Goal: Task Accomplishment & Management: Use online tool/utility

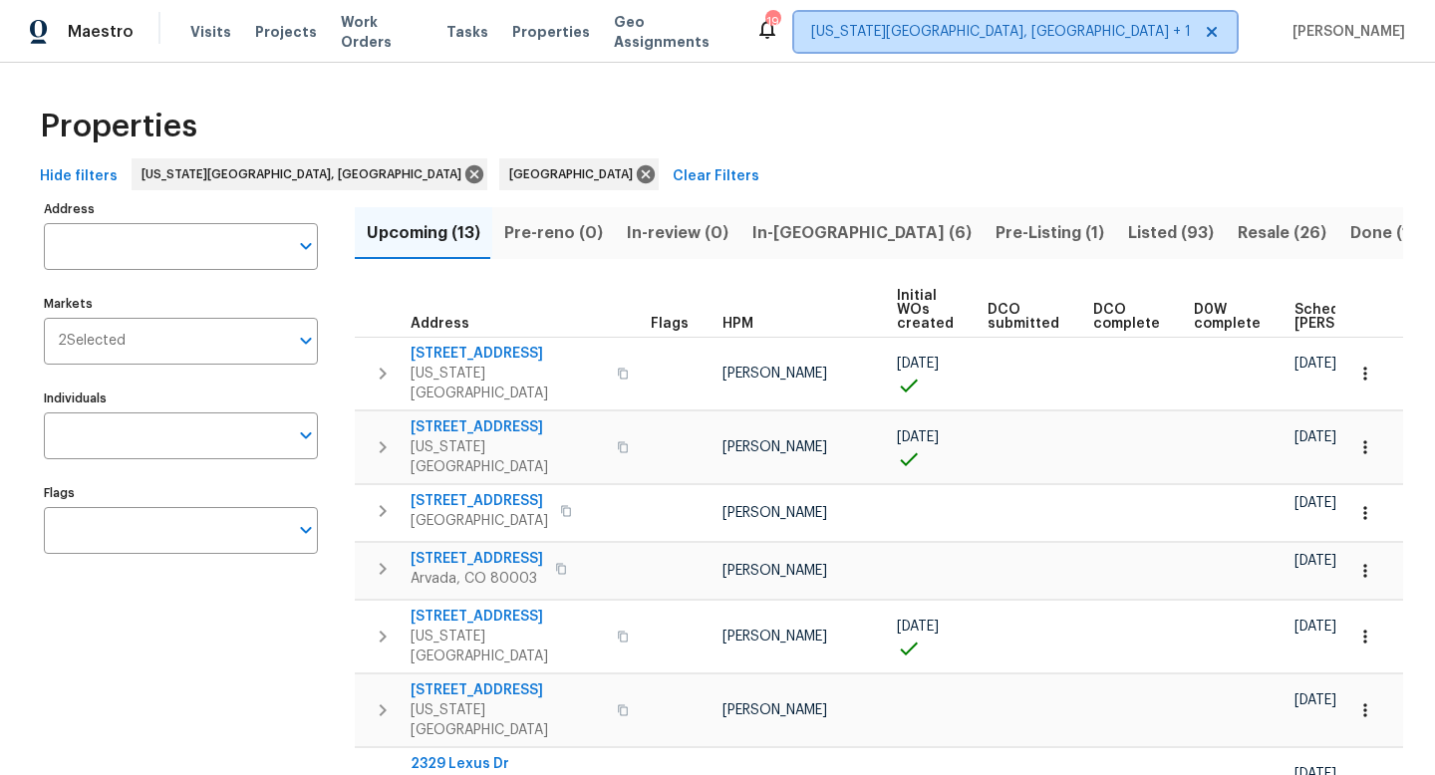
click at [1092, 22] on span "Colorado Springs, CO + 1" at bounding box center [1001, 32] width 380 height 20
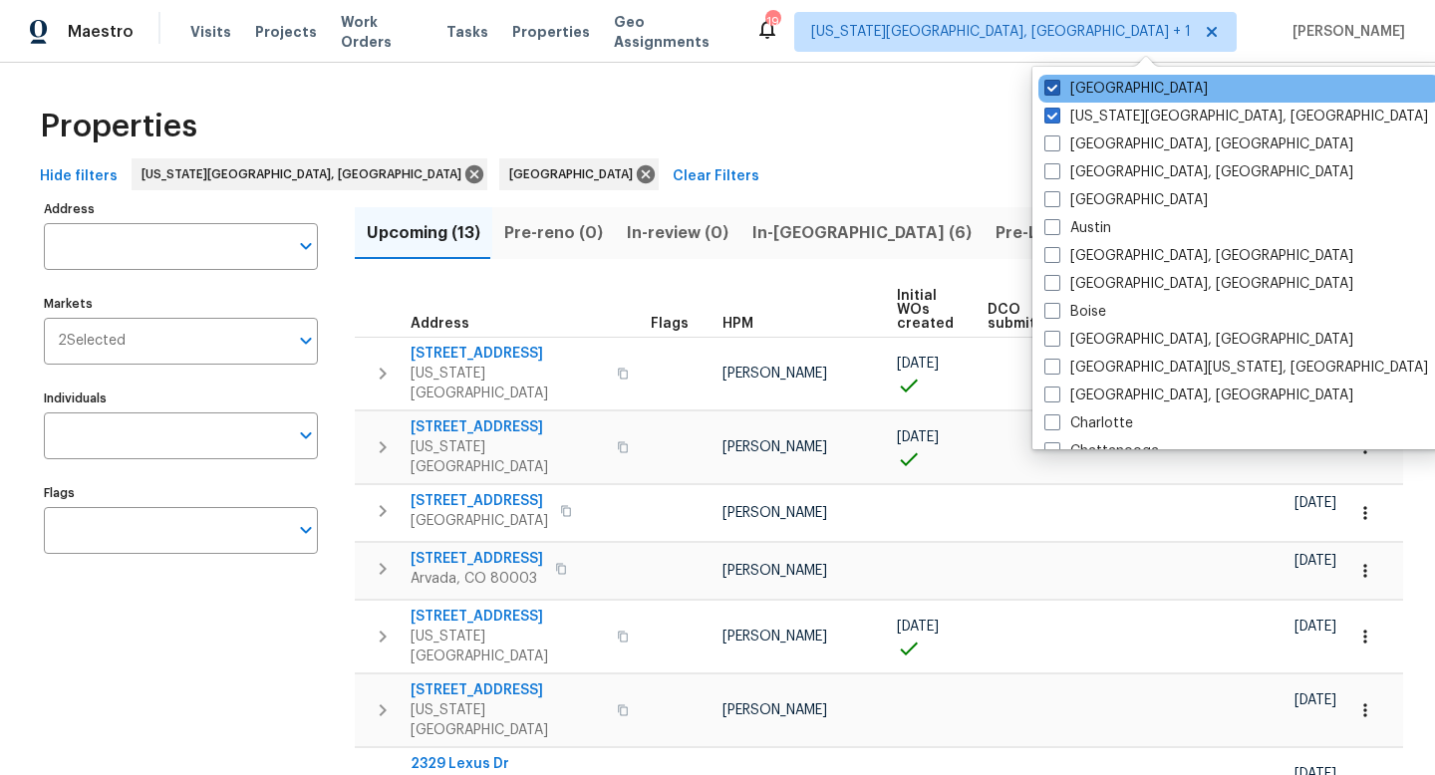
click at [1053, 88] on span at bounding box center [1052, 88] width 16 height 16
click at [1053, 88] on input "Denver" at bounding box center [1050, 85] width 13 height 13
checkbox input "false"
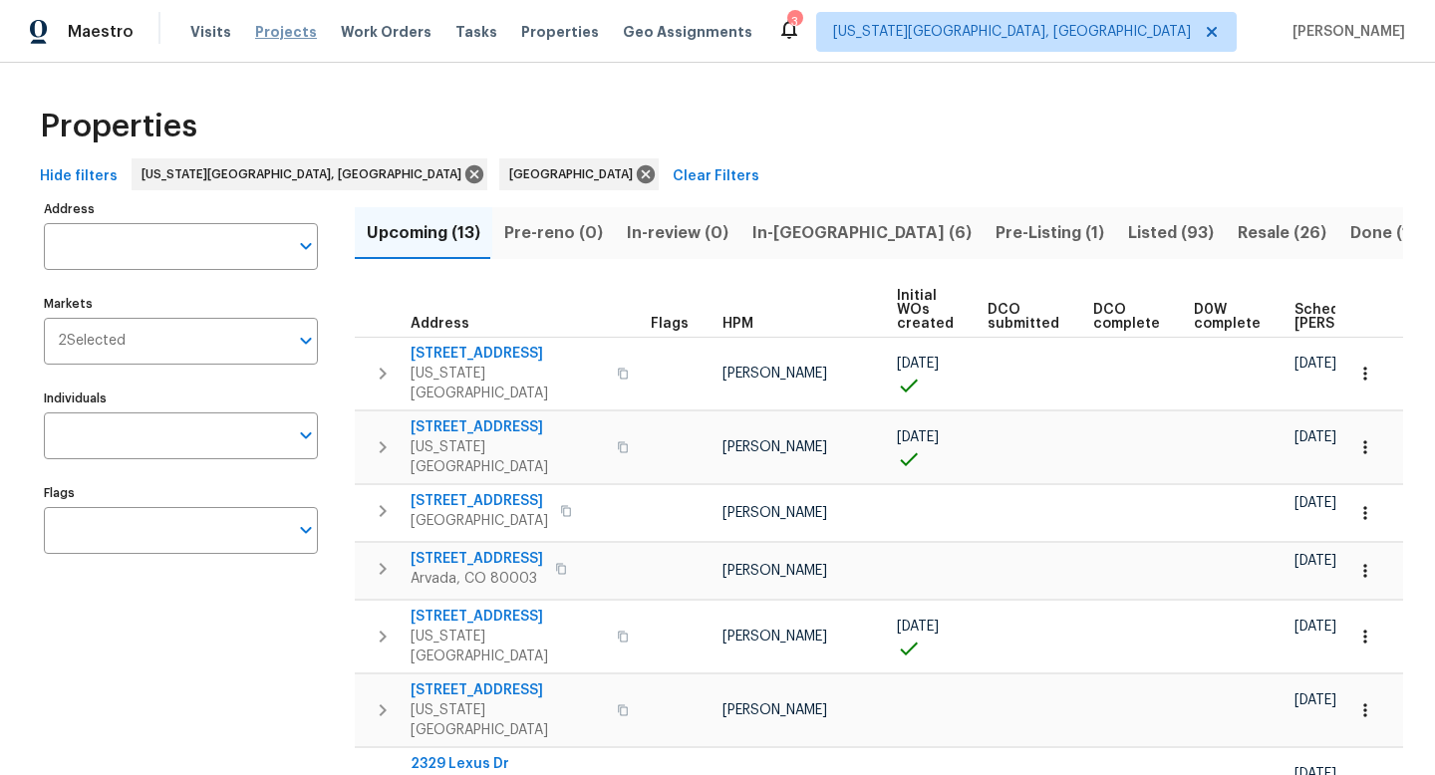
click at [284, 34] on span "Projects" at bounding box center [286, 32] width 62 height 20
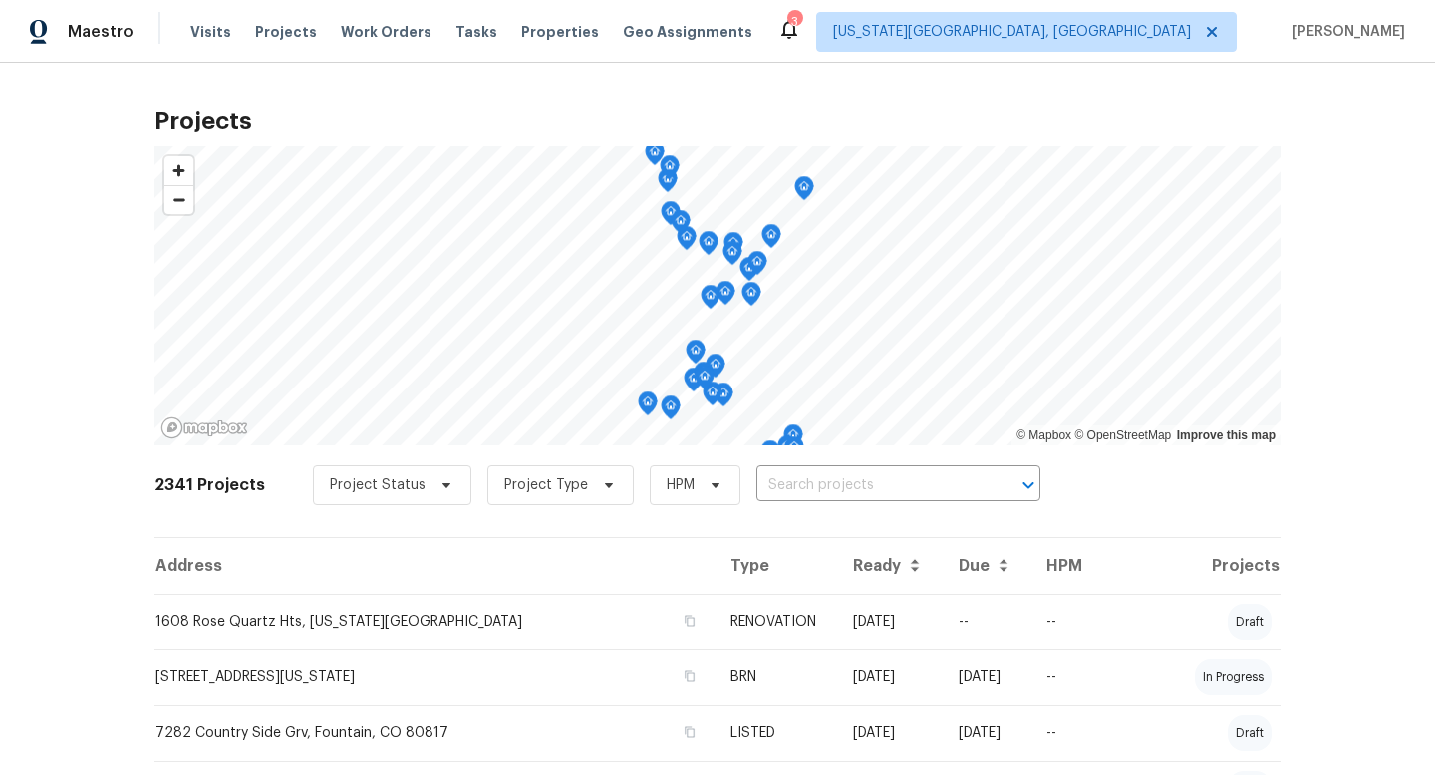
click at [537, 32] on span "Properties" at bounding box center [560, 32] width 78 height 20
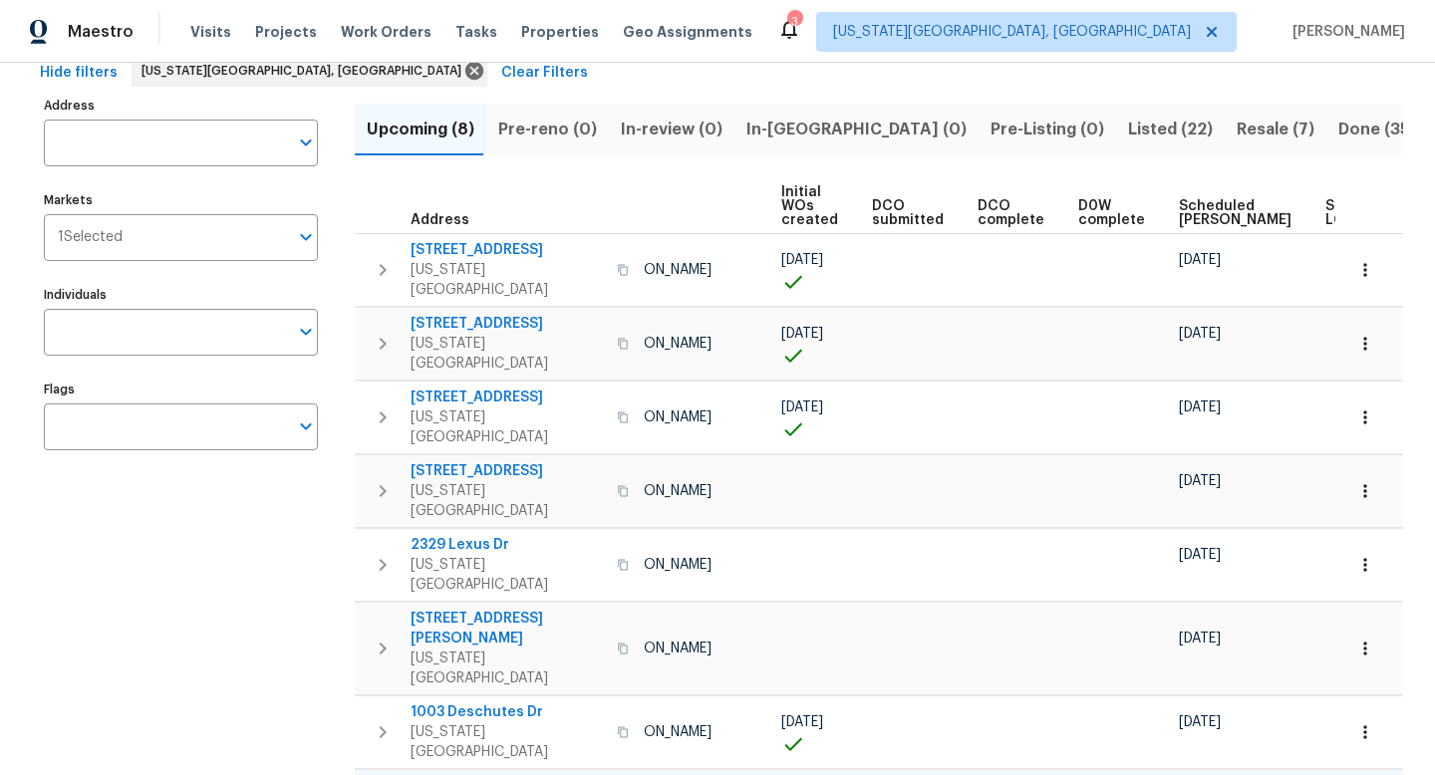
scroll to position [0, 219]
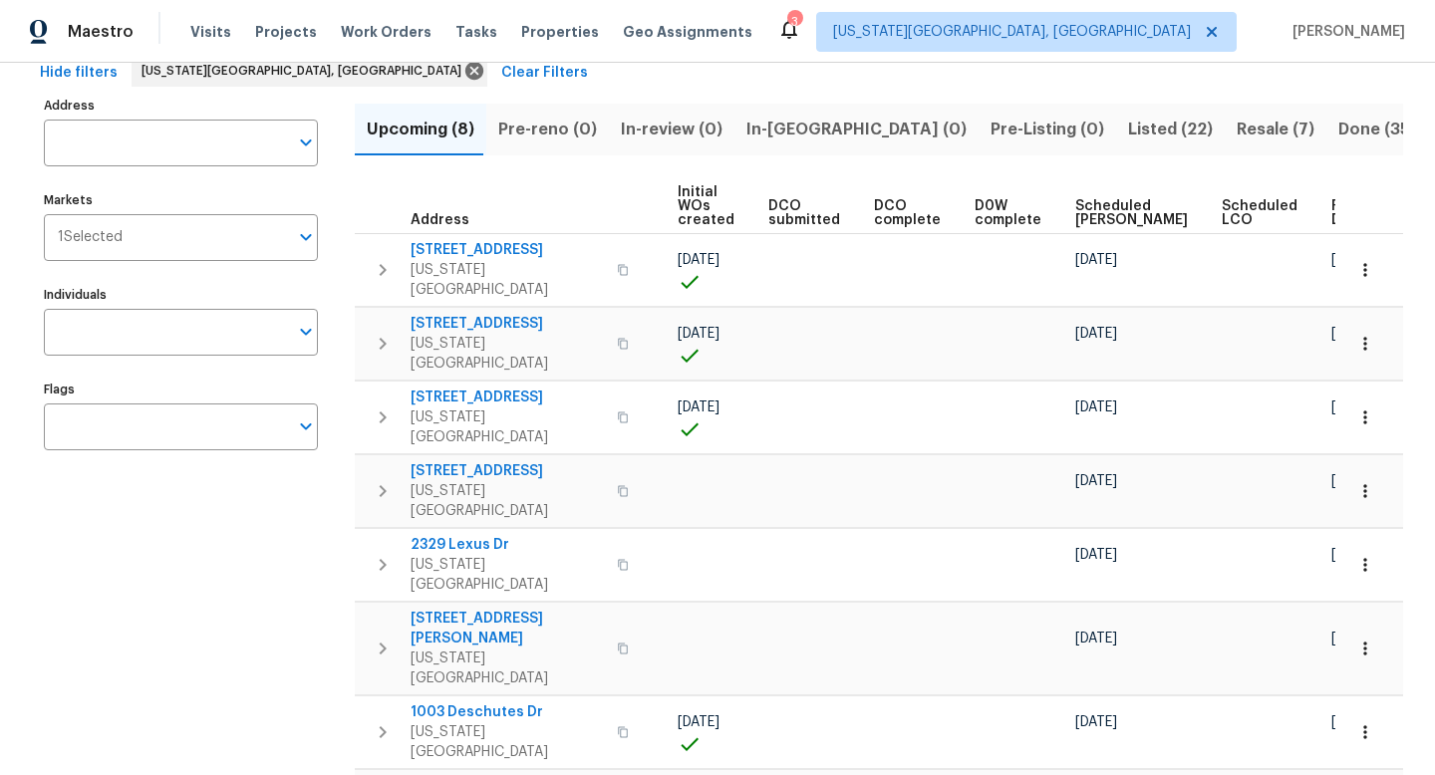
click at [1331, 214] on span "Ready Date" at bounding box center [1353, 213] width 44 height 28
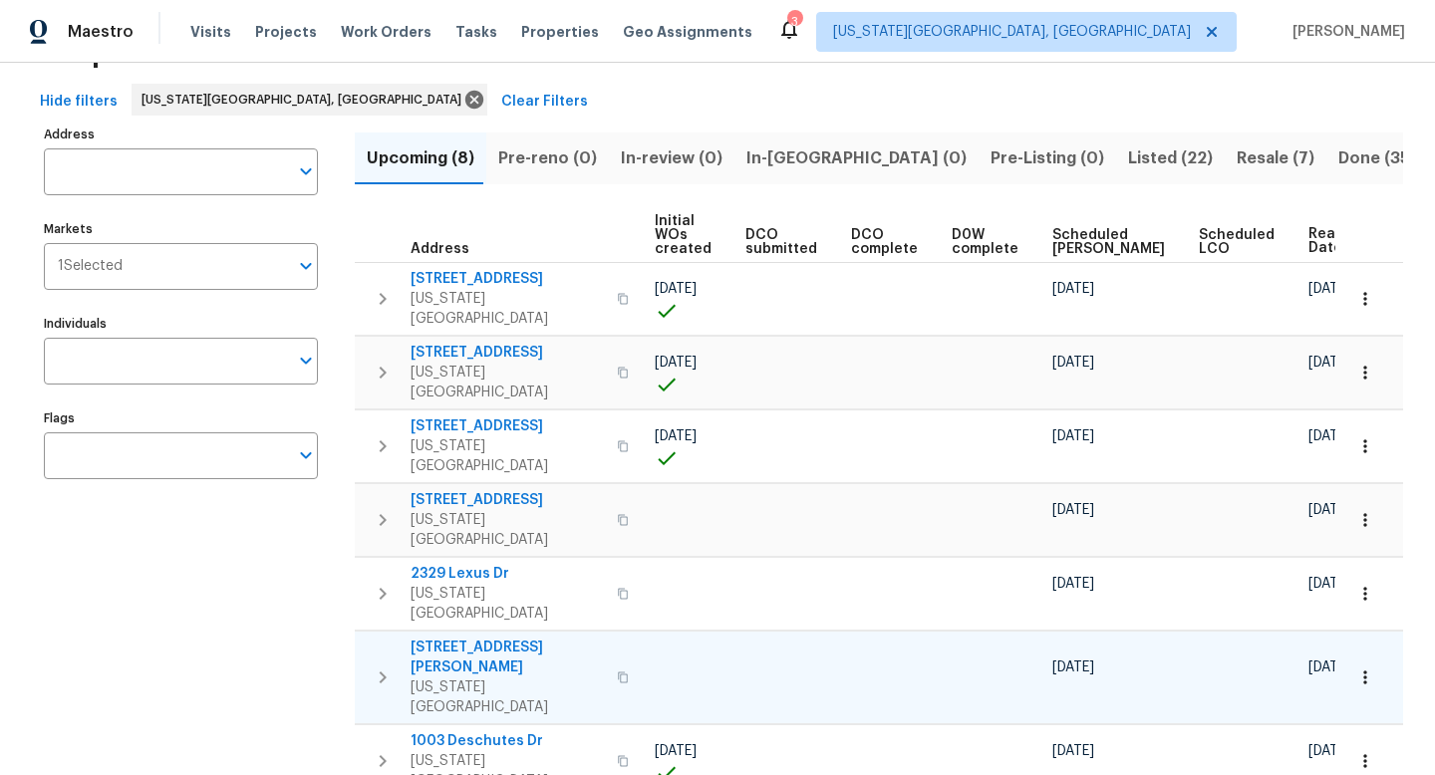
scroll to position [72, 0]
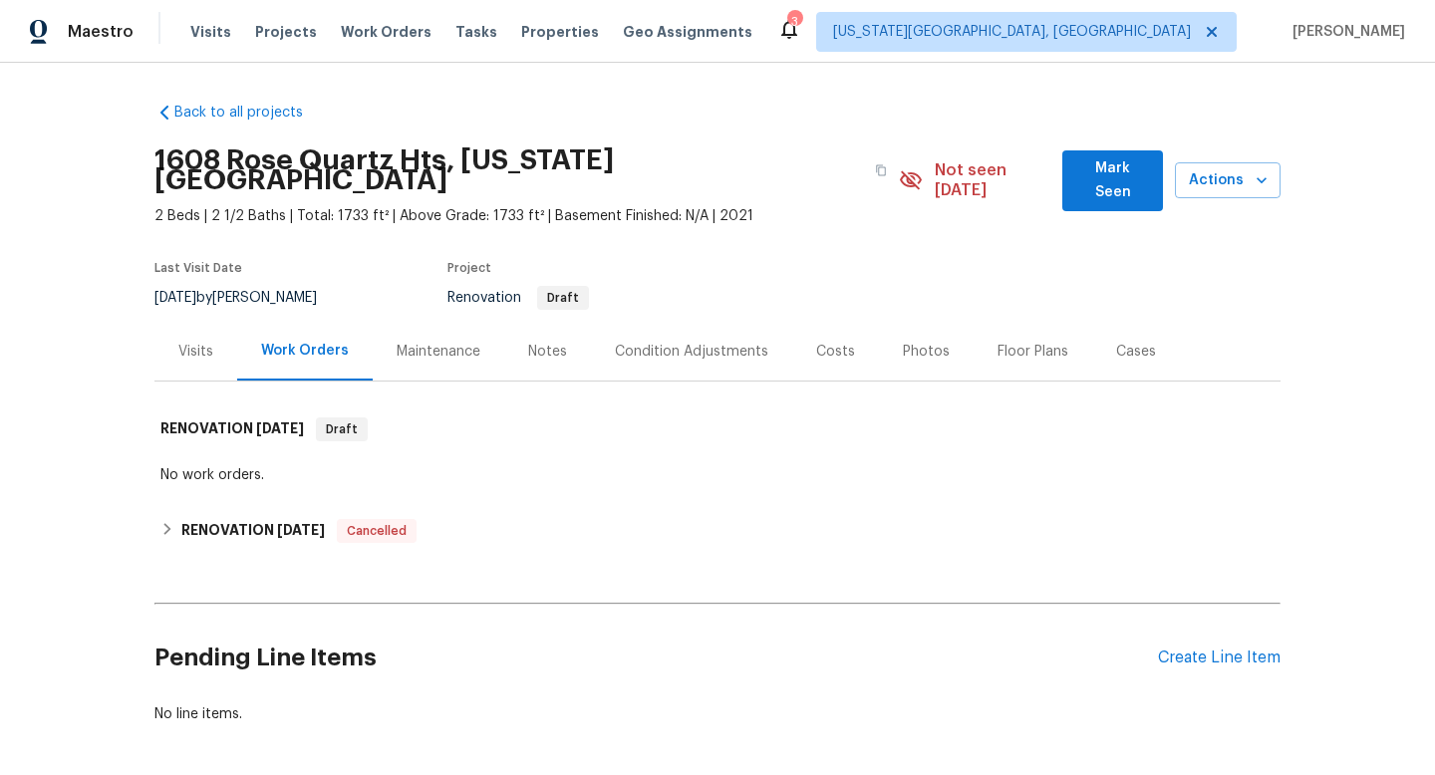
click at [726, 342] on div "Condition Adjustments" at bounding box center [691, 352] width 153 height 20
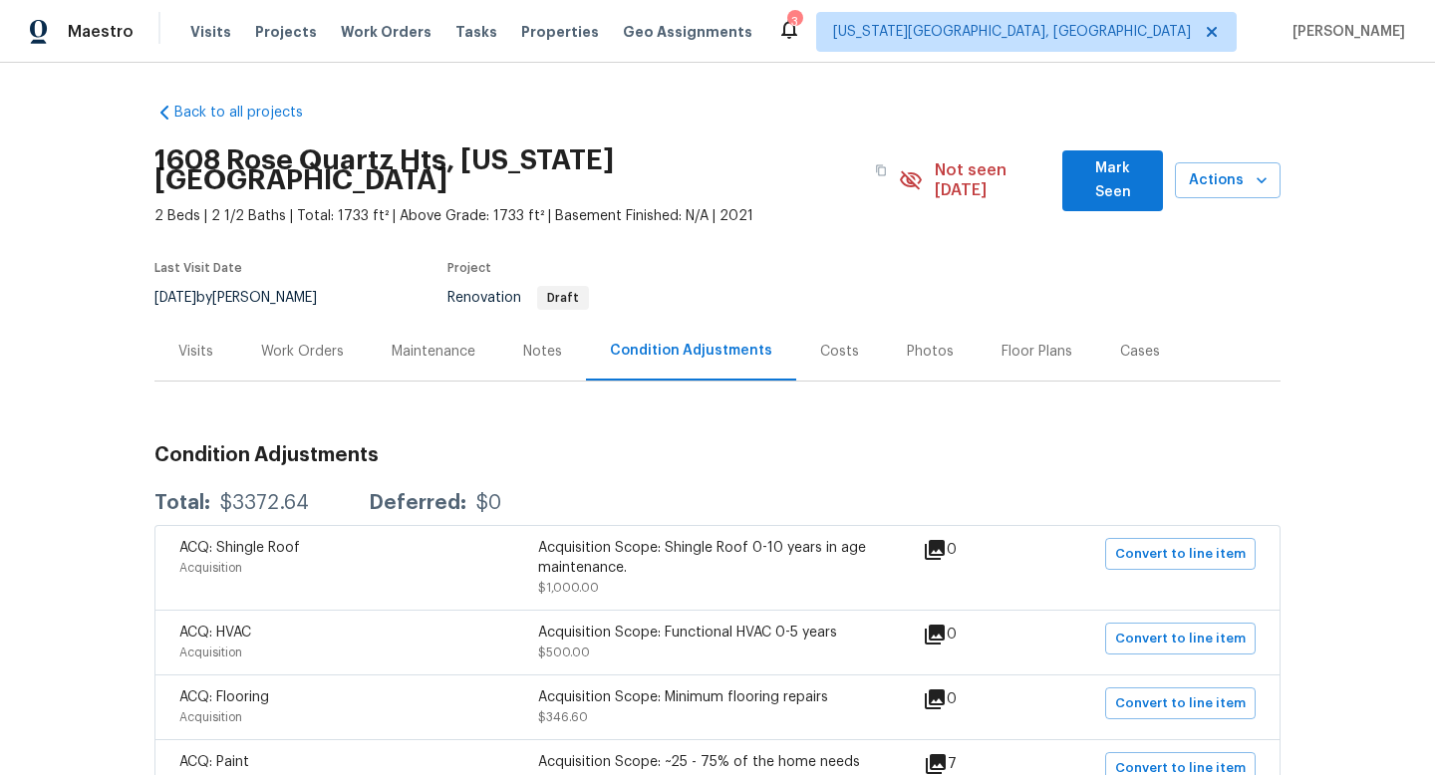
scroll to position [216, 0]
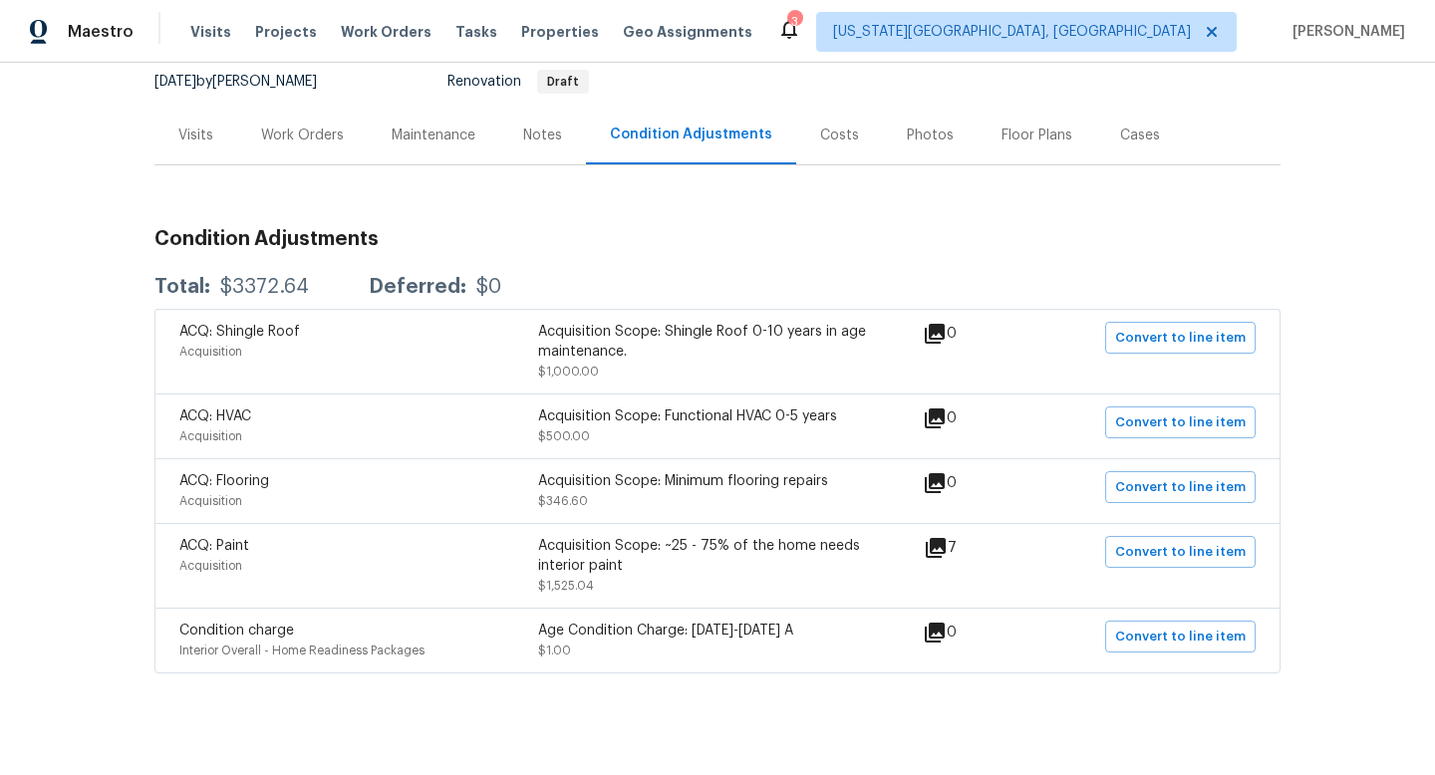
click at [948, 536] on icon at bounding box center [936, 548] width 24 height 24
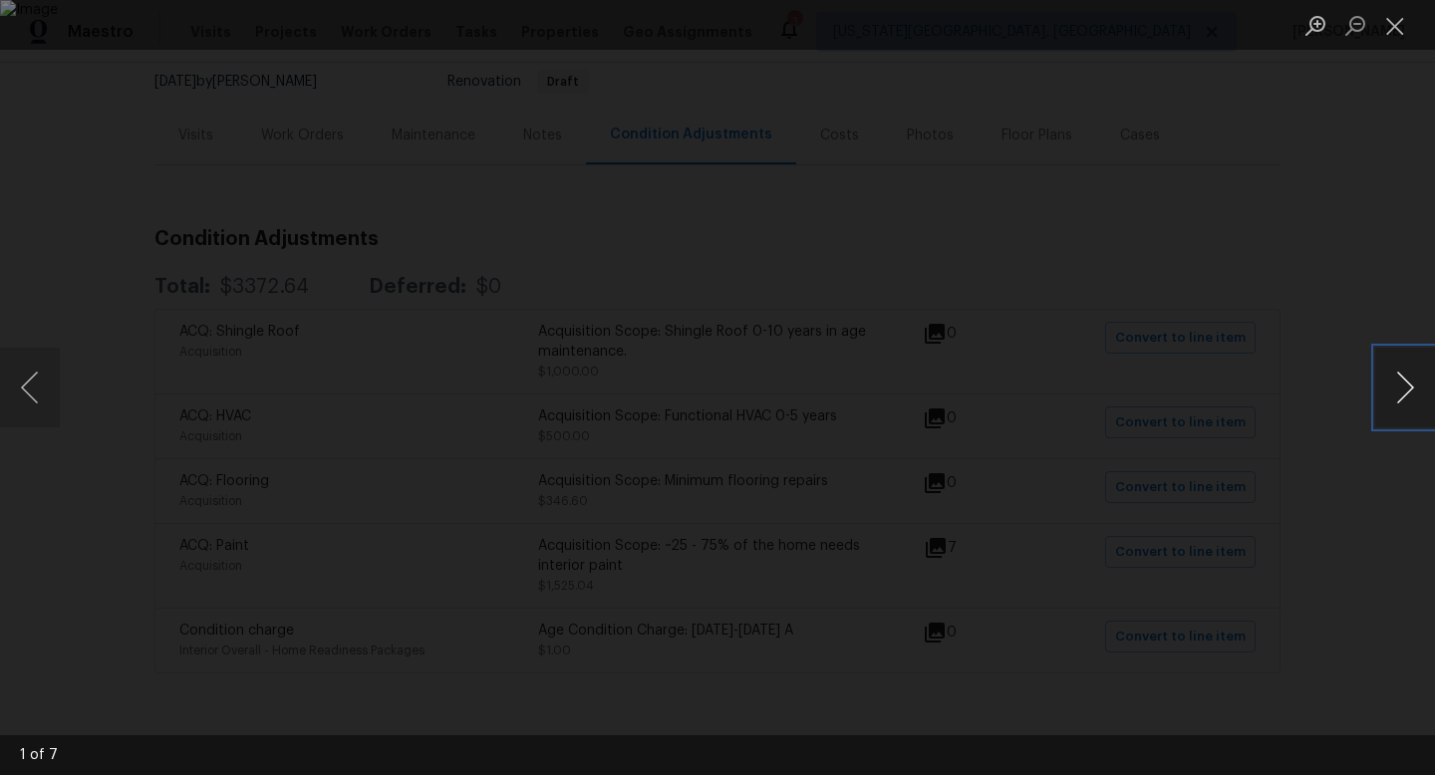
click at [1400, 381] on button "Next image" at bounding box center [1405, 388] width 60 height 80
click at [1388, 23] on button "Close lightbox" at bounding box center [1395, 25] width 40 height 35
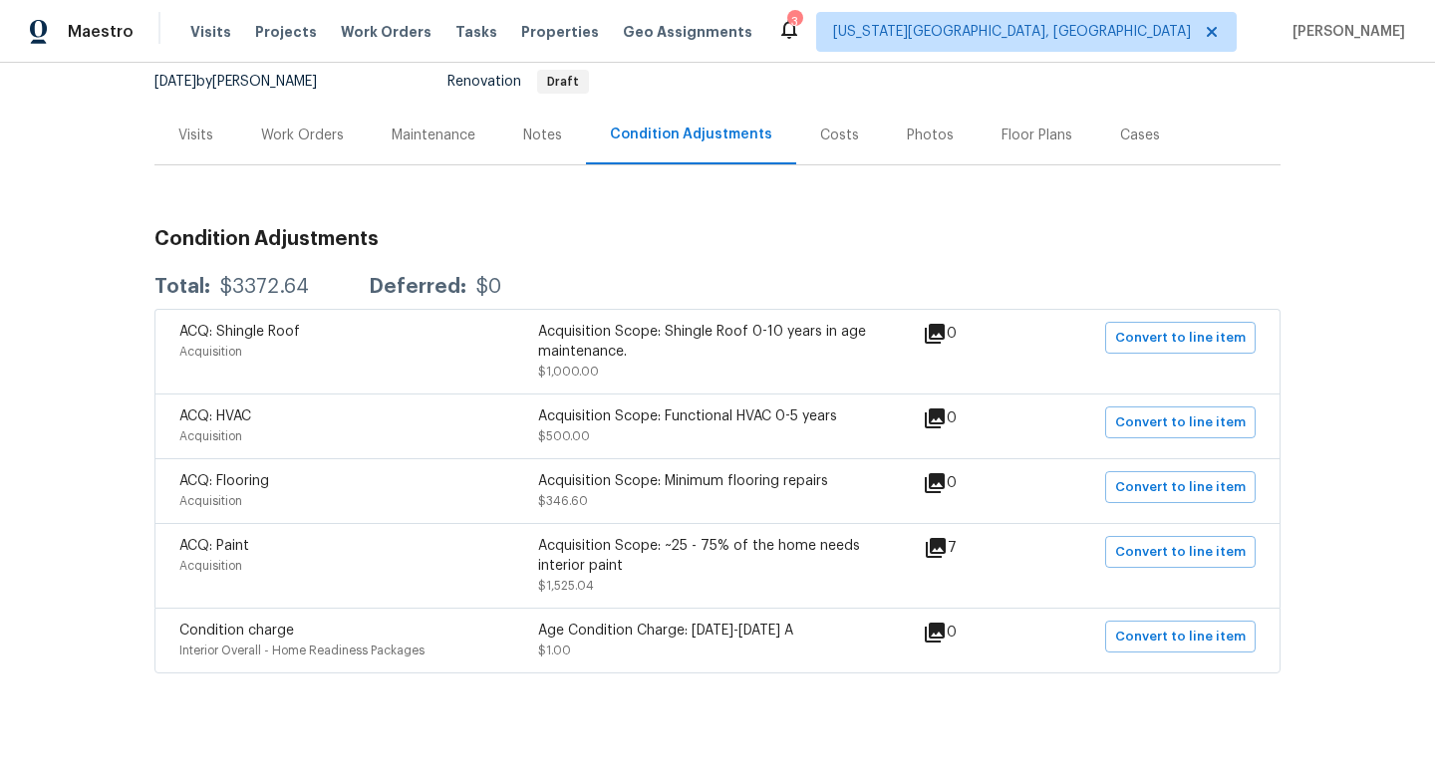
click at [528, 126] on div "Notes" at bounding box center [542, 136] width 39 height 20
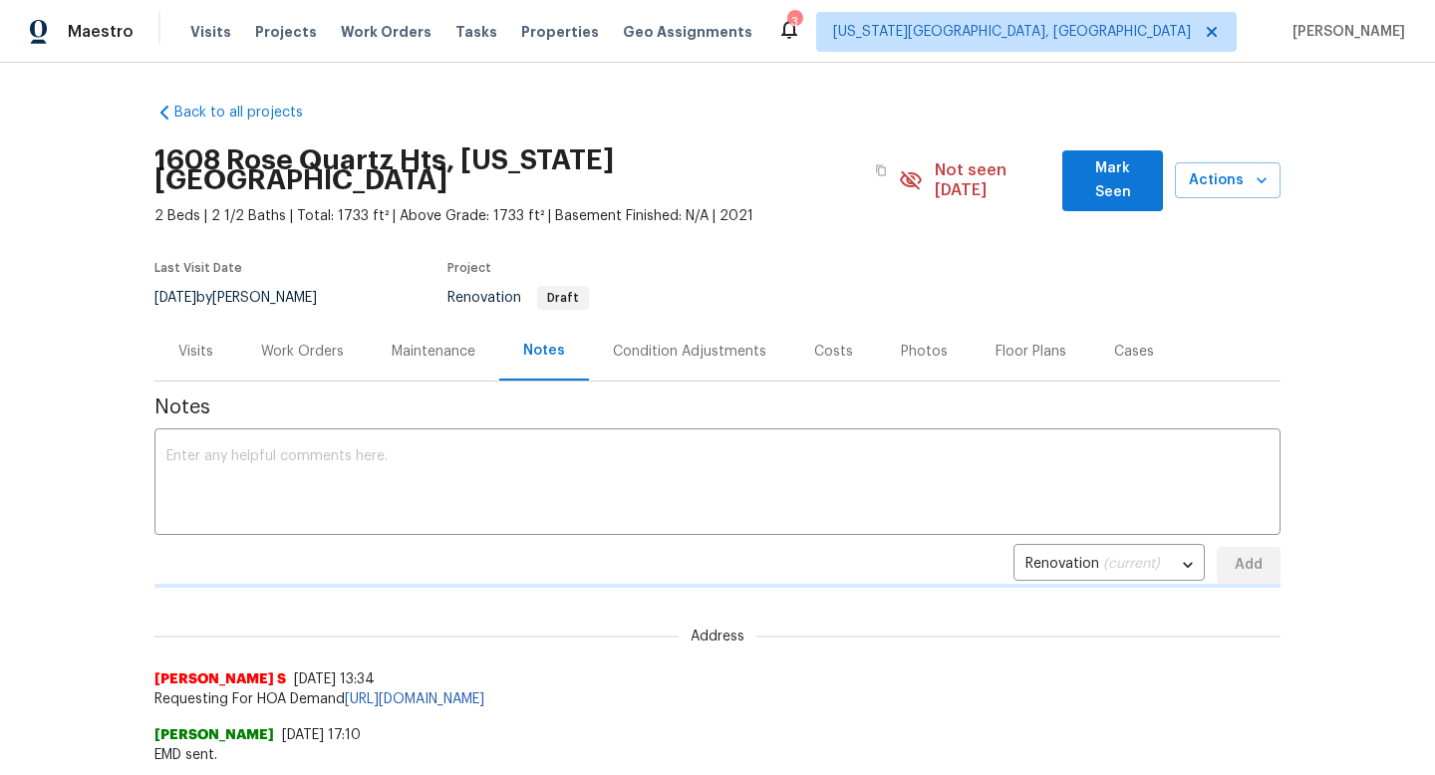
click at [1070, 173] on button "Mark Seen" at bounding box center [1112, 180] width 101 height 61
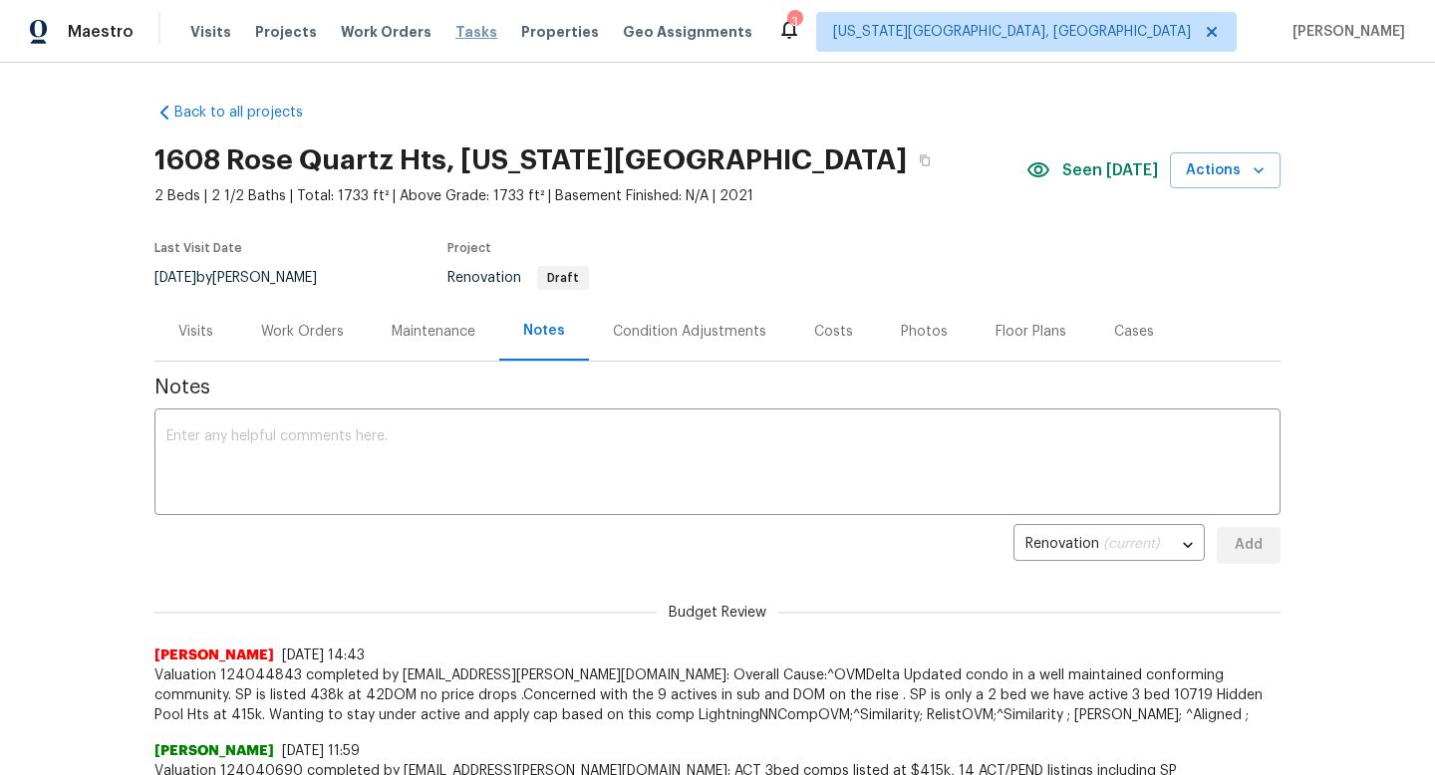
click at [455, 36] on span "Tasks" at bounding box center [476, 32] width 42 height 14
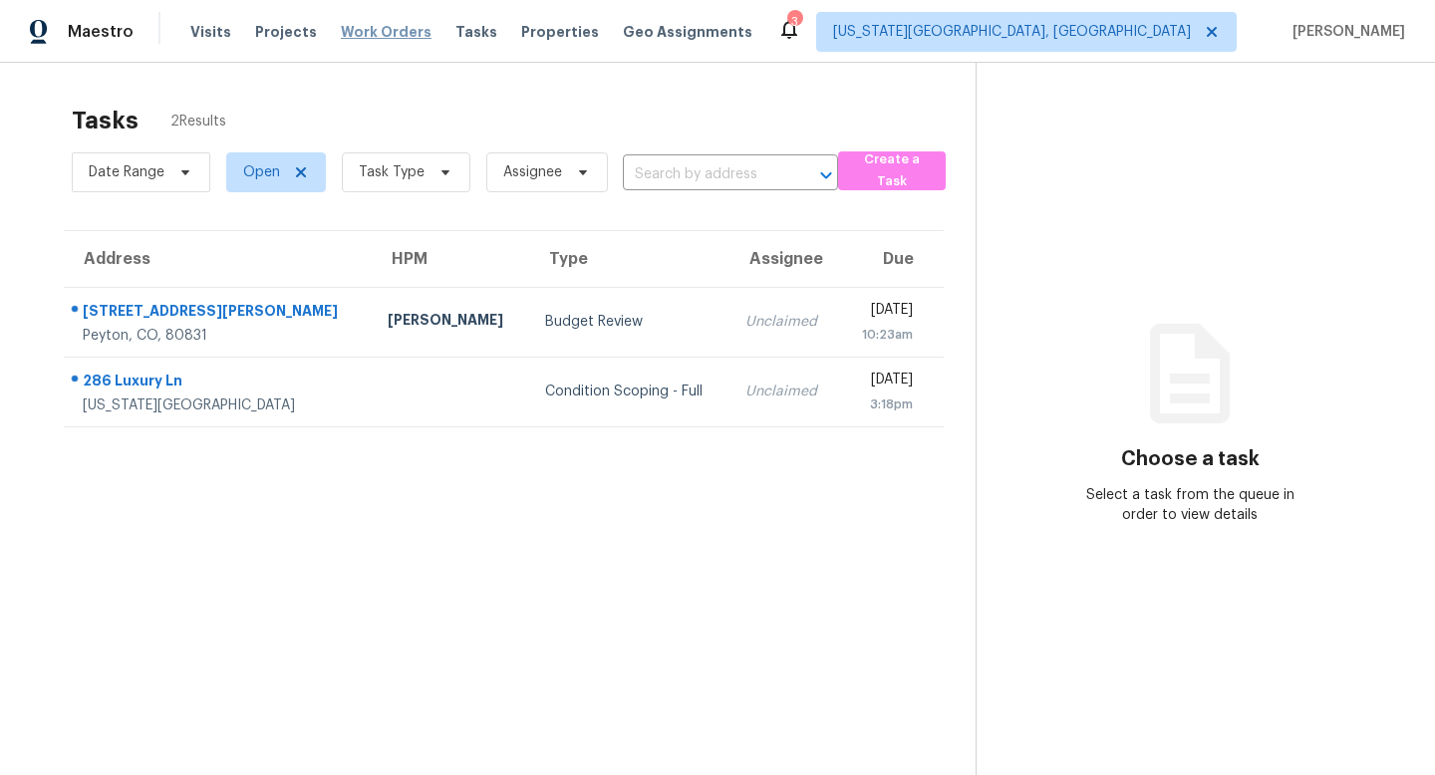
click at [358, 36] on span "Work Orders" at bounding box center [386, 32] width 91 height 20
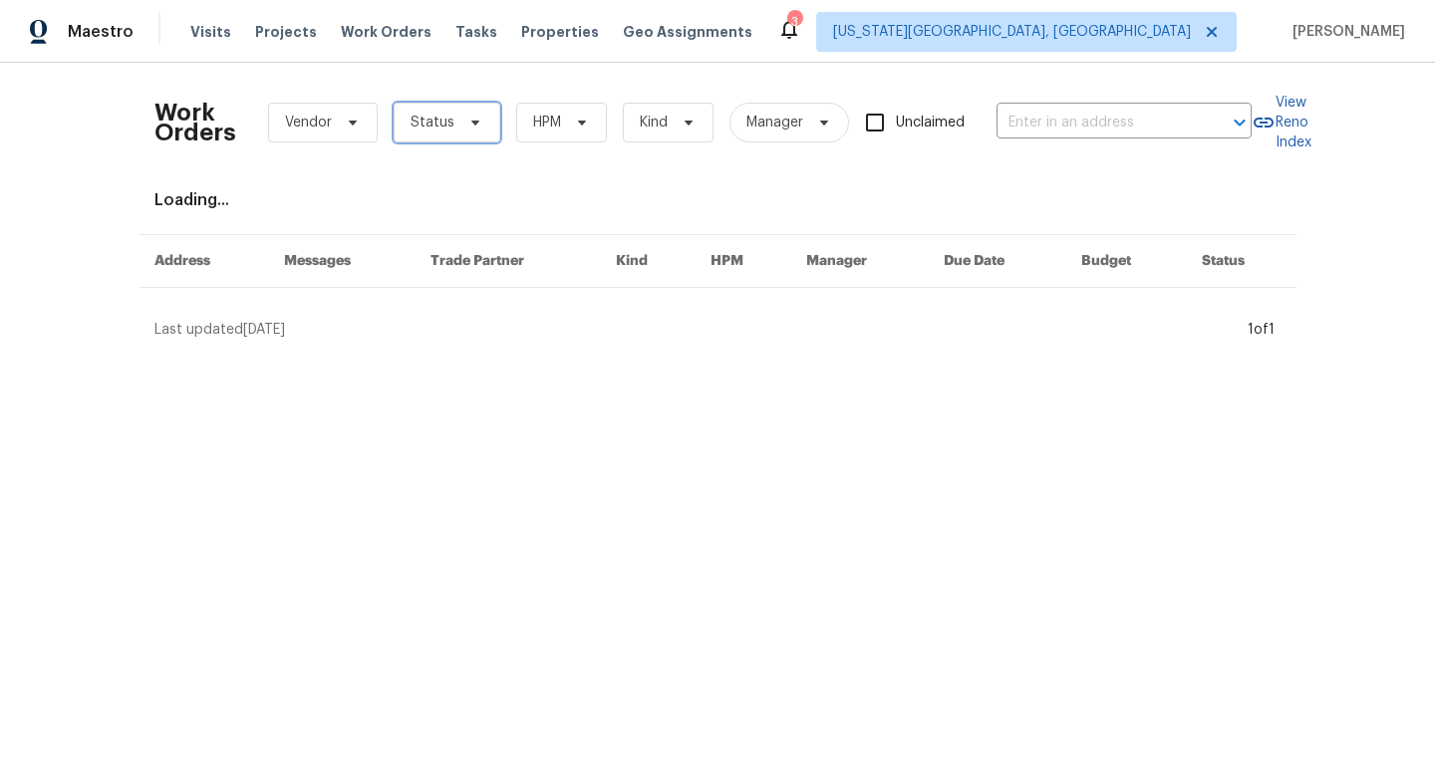
click at [400, 130] on span "Status" at bounding box center [447, 123] width 107 height 40
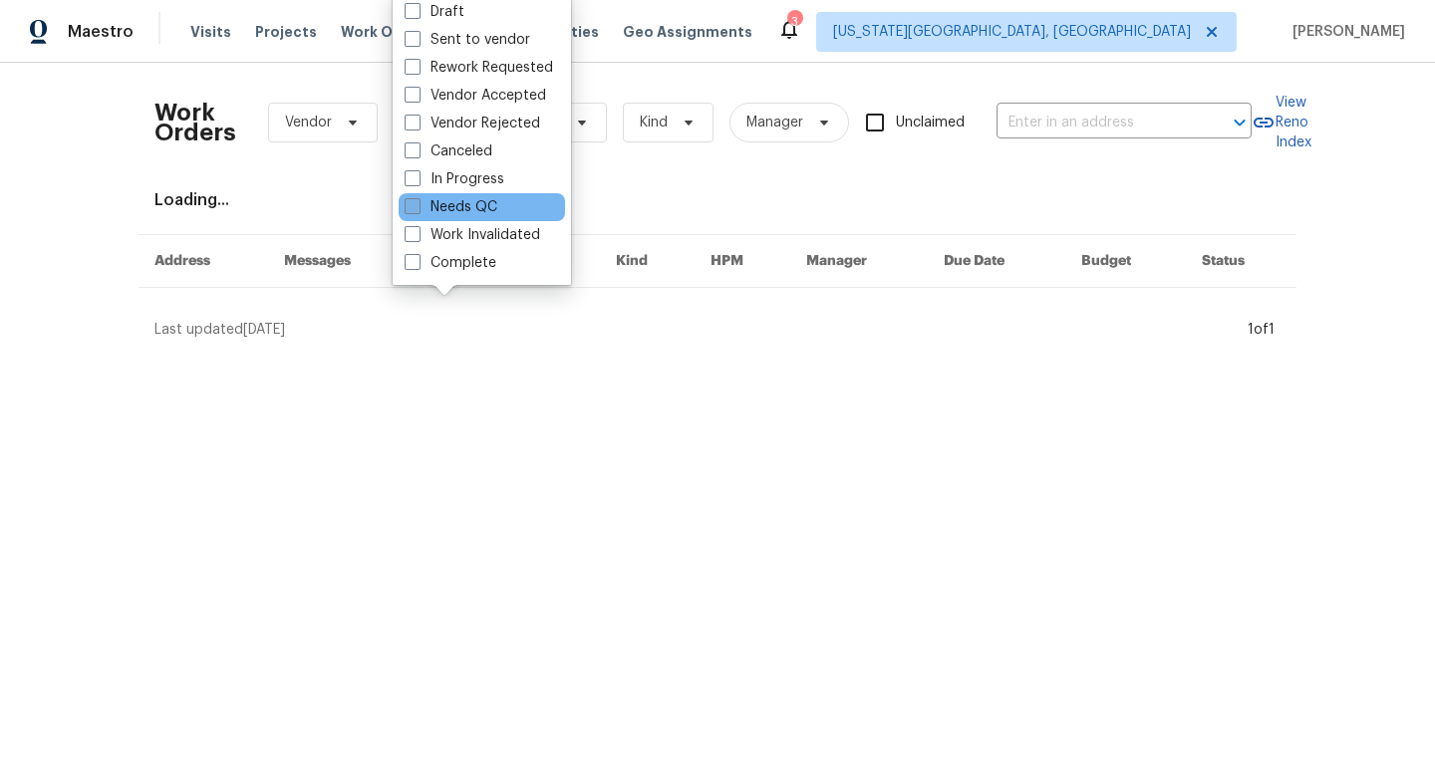
click at [413, 211] on span at bounding box center [413, 206] width 16 height 16
click at [413, 210] on input "Needs QC" at bounding box center [411, 203] width 13 height 13
checkbox input "true"
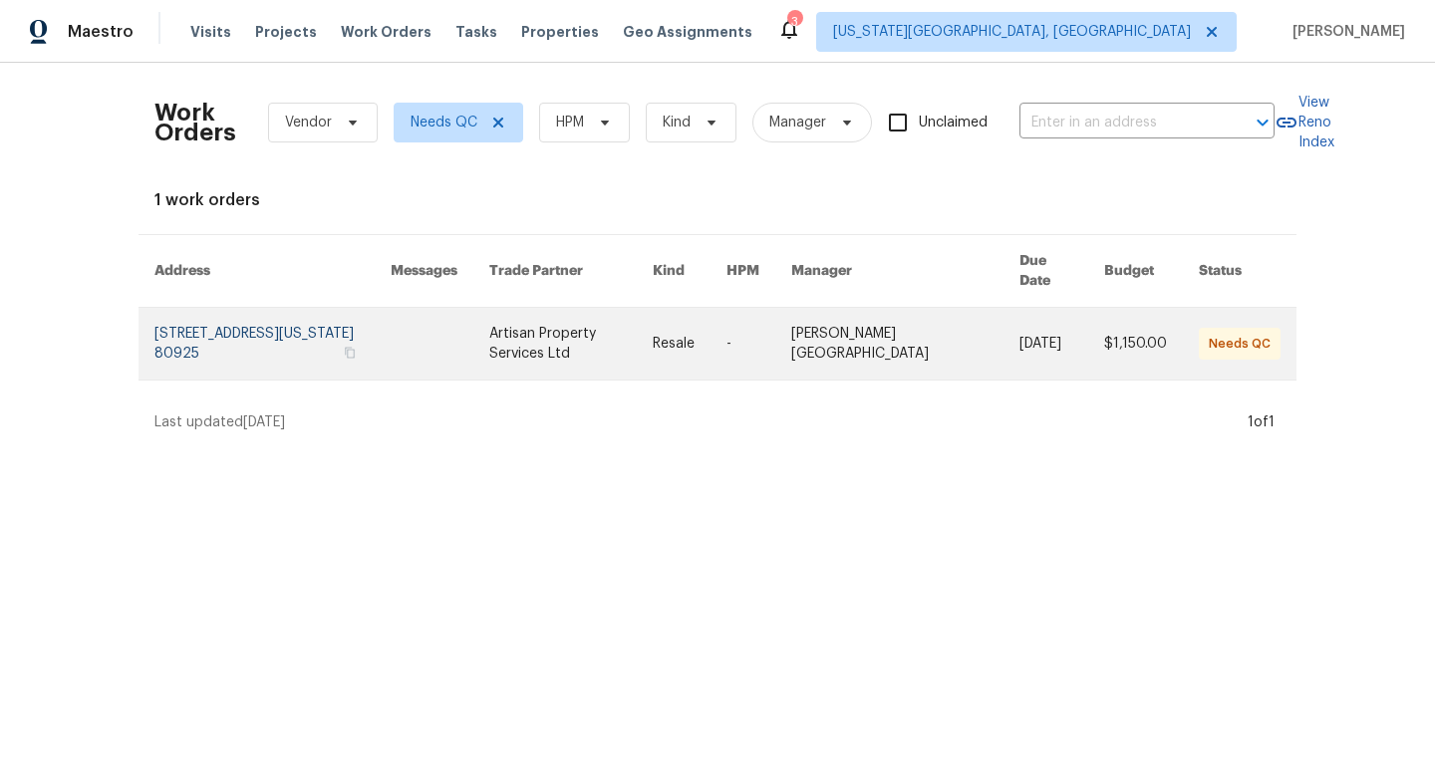
click at [558, 319] on link at bounding box center [571, 344] width 164 height 72
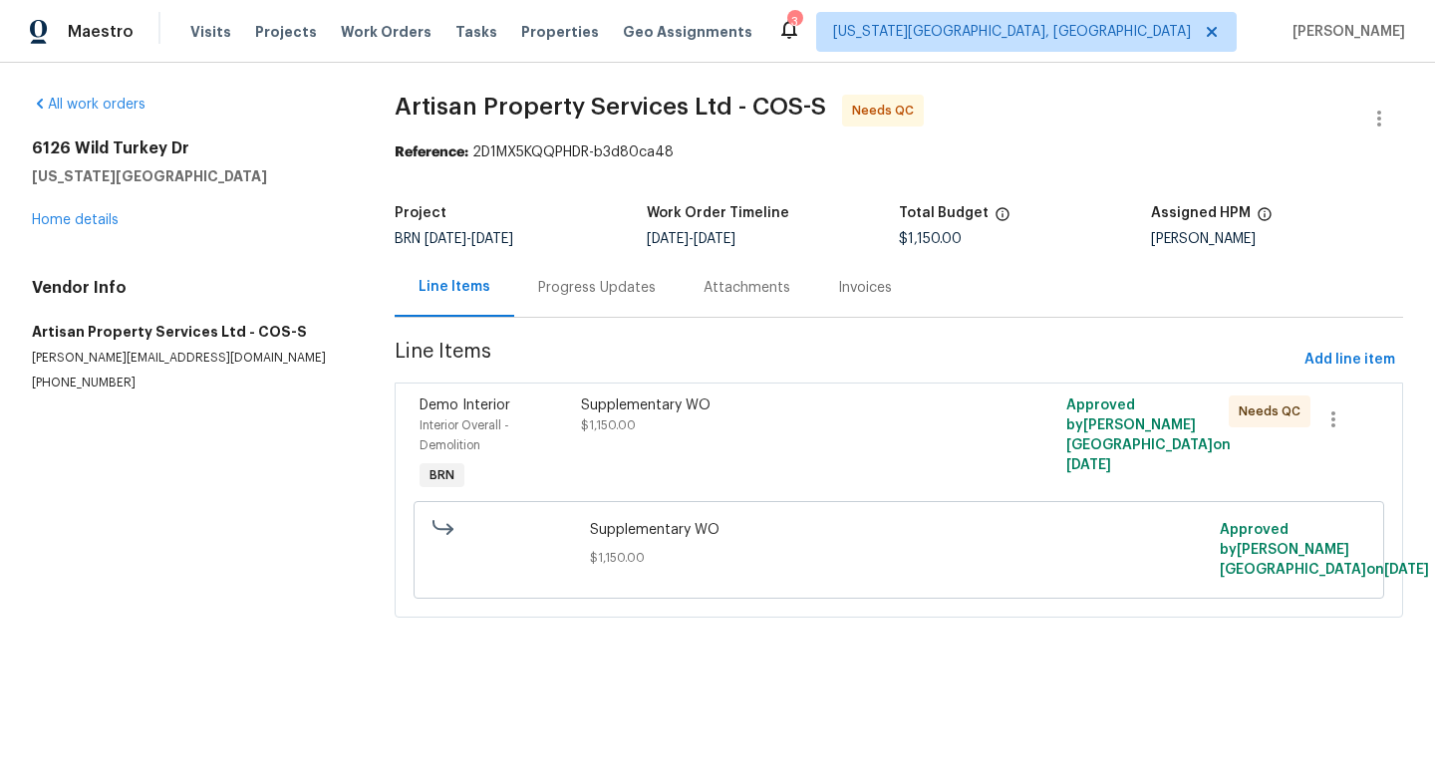
click at [573, 291] on div "Progress Updates" at bounding box center [597, 288] width 118 height 20
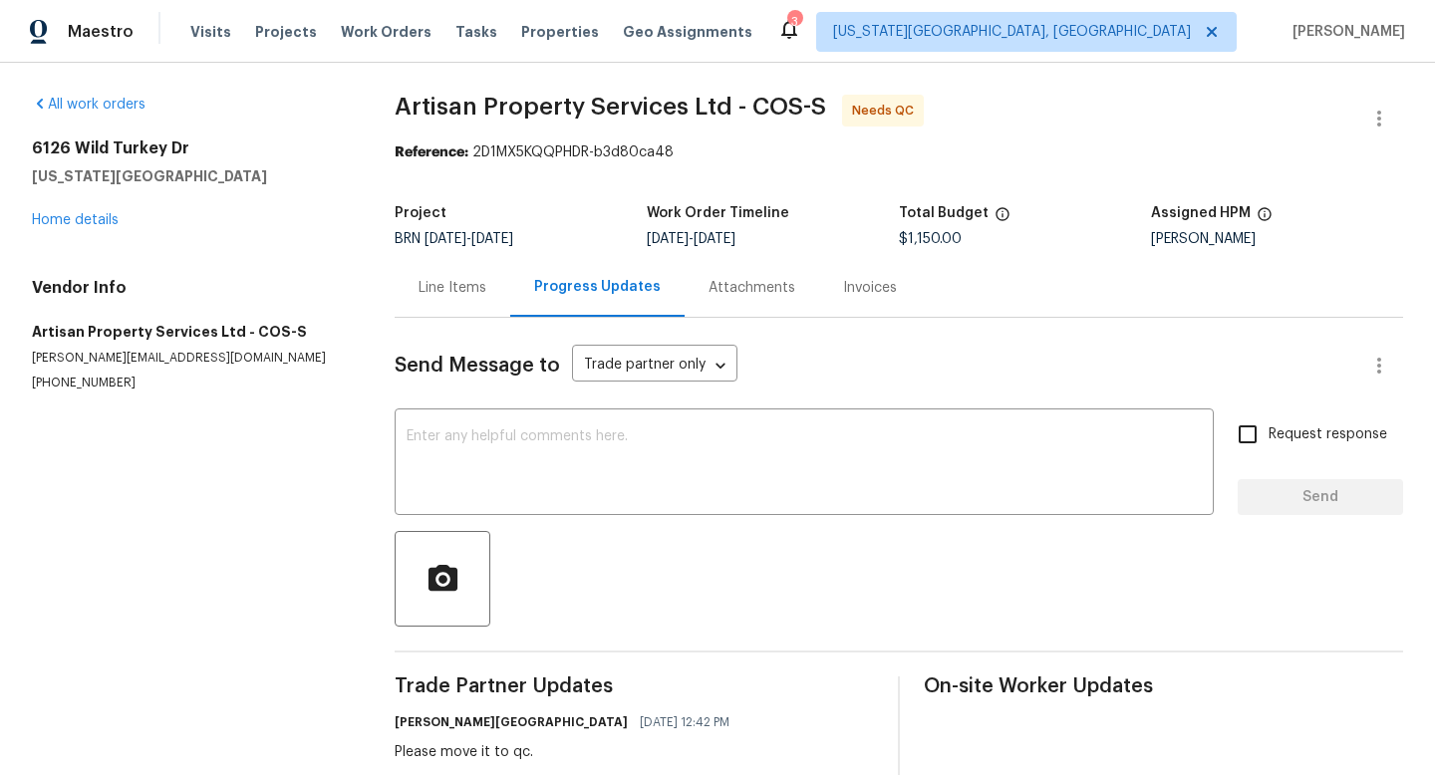
scroll to position [43, 0]
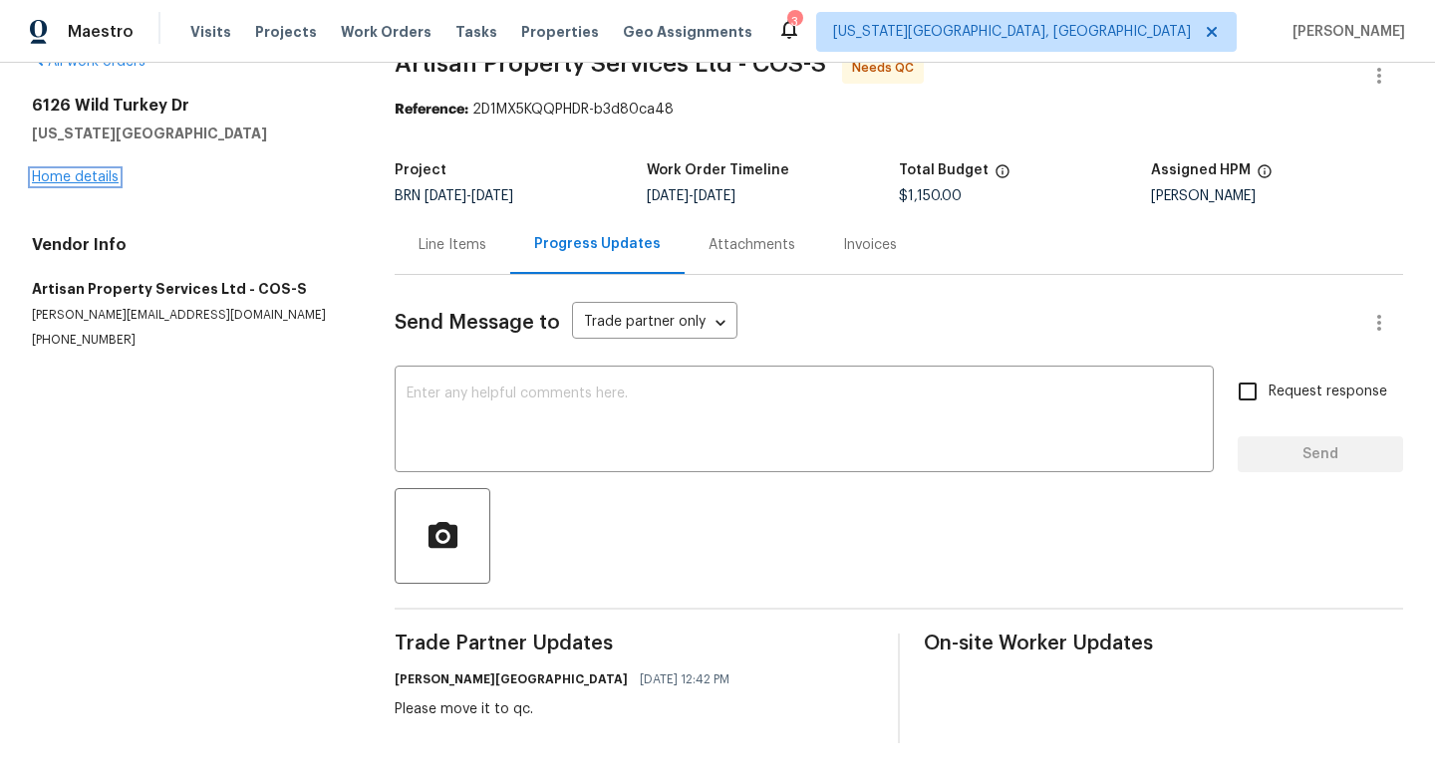
click at [77, 172] on link "Home details" at bounding box center [75, 177] width 87 height 14
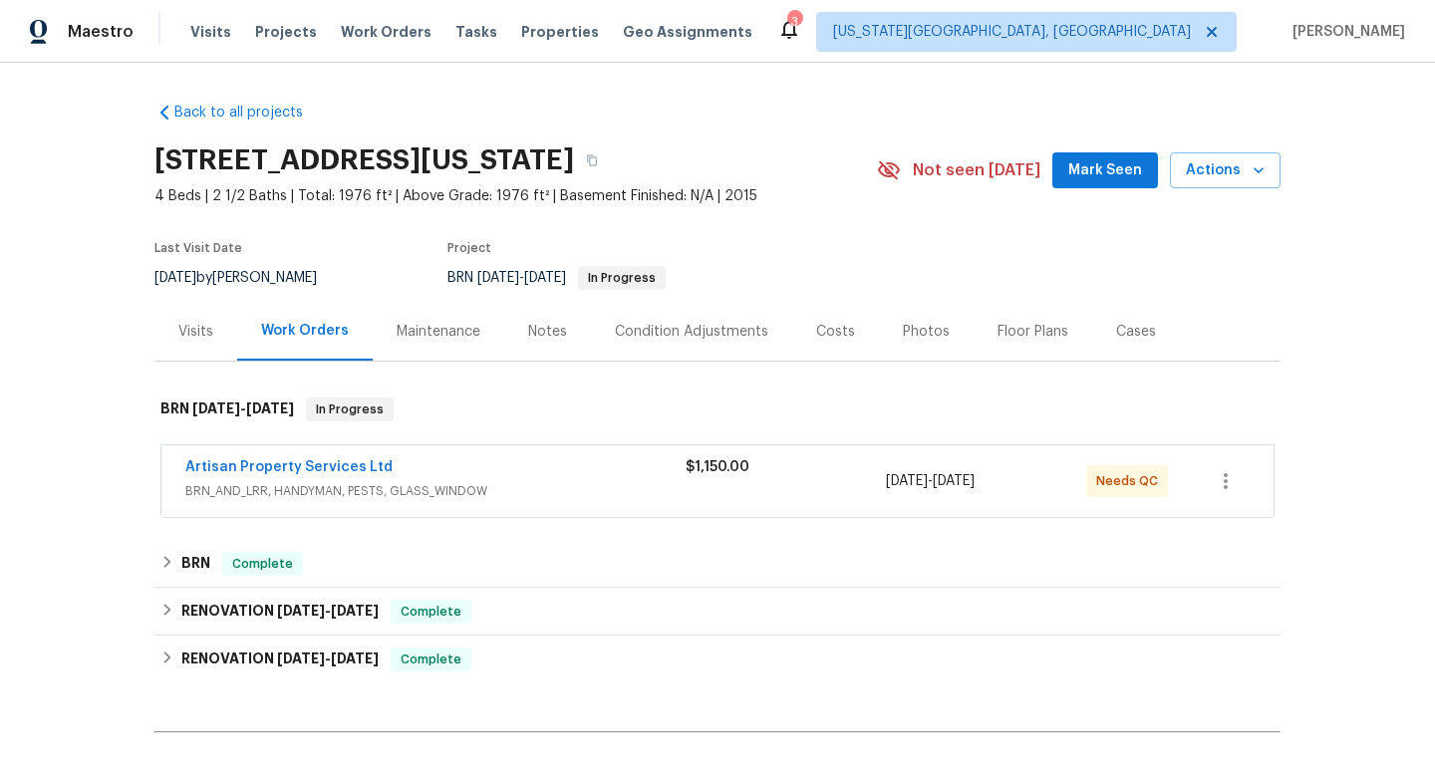
click at [1116, 152] on button "Mark Seen" at bounding box center [1105, 170] width 106 height 37
